Goal: Transaction & Acquisition: Purchase product/service

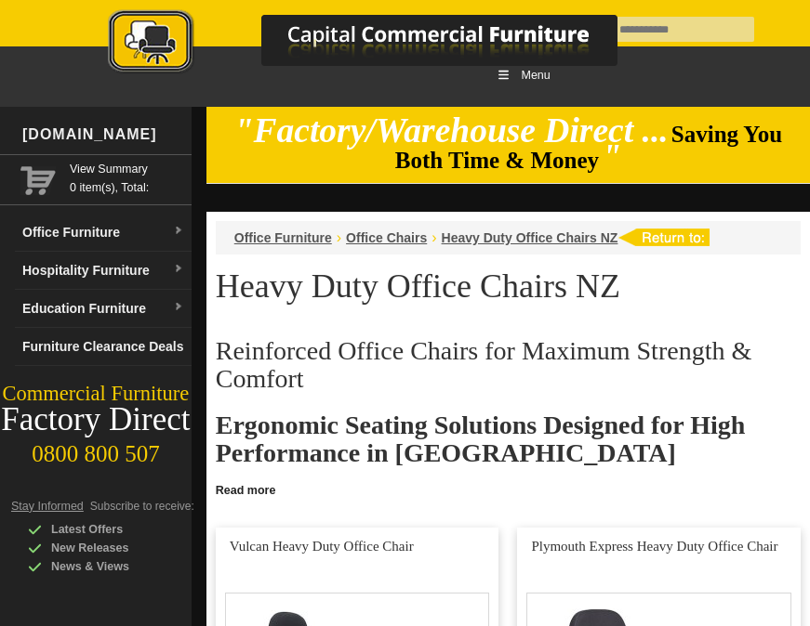
scroll to position [372, 0]
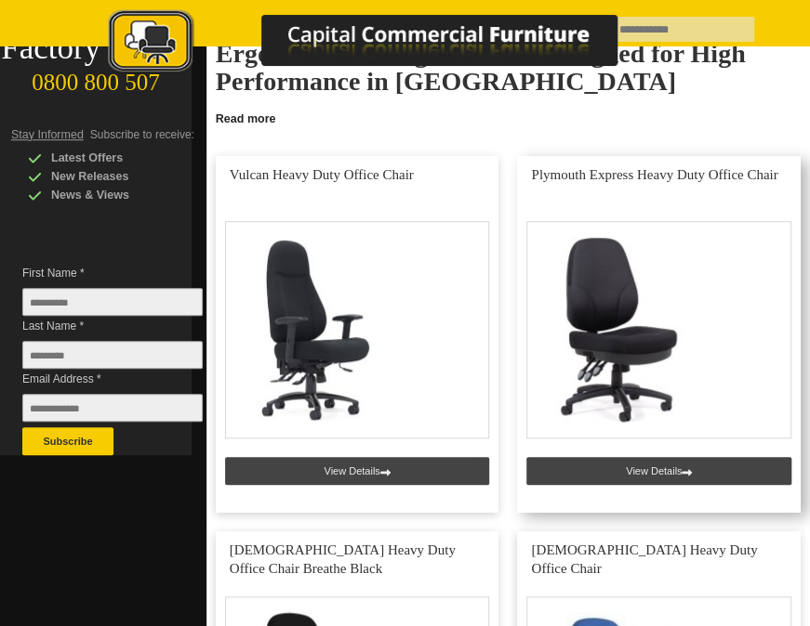
click at [648, 468] on link at bounding box center [658, 334] width 283 height 357
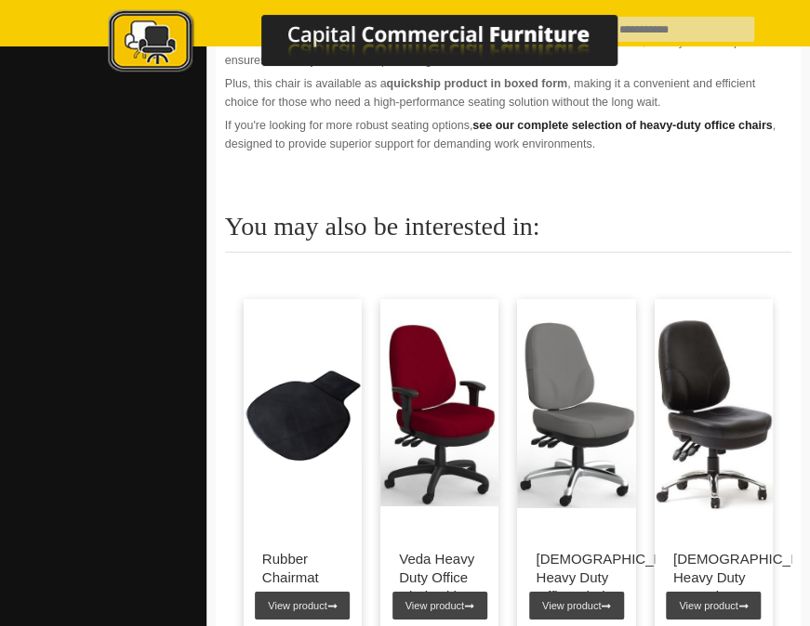
scroll to position [2231, 0]
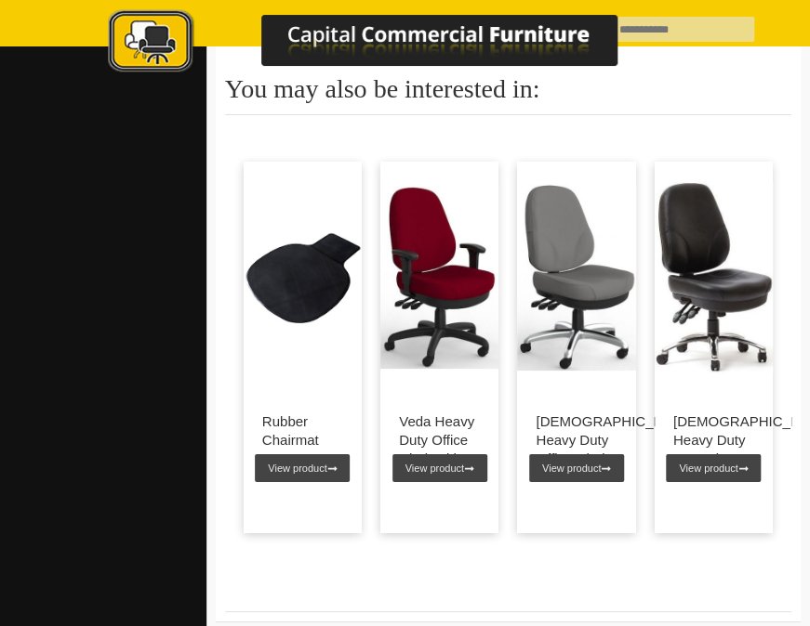
click at [580, 394] on div "[DEMOGRAPHIC_DATA] Heavy Duty Office Chair 200KG View product" at bounding box center [576, 452] width 118 height 116
click at [580, 455] on link "View product" at bounding box center [576, 469] width 95 height 28
